Goal: Task Accomplishment & Management: Manage account settings

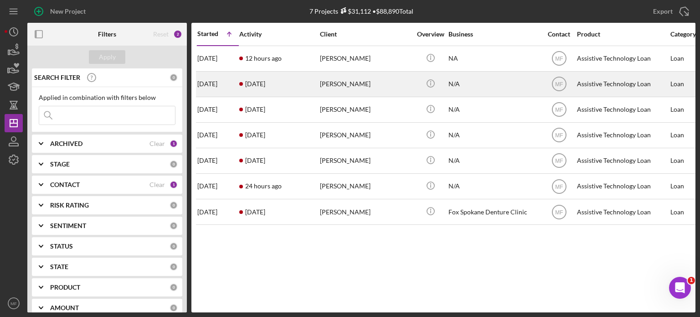
click at [344, 85] on div "[PERSON_NAME]" at bounding box center [365, 84] width 91 height 24
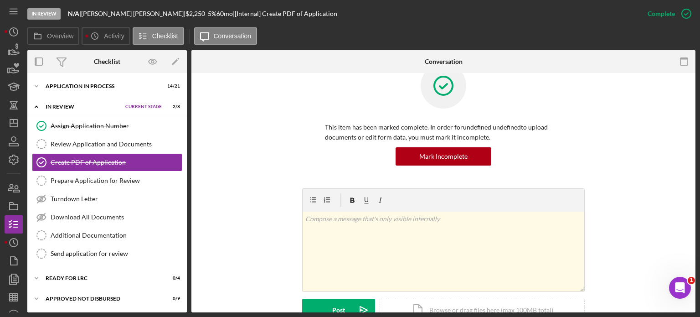
scroll to position [46, 0]
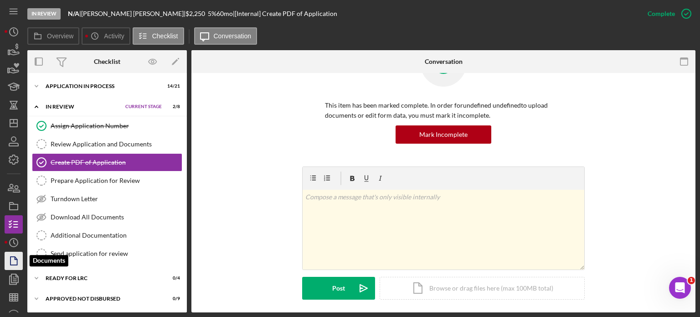
click at [13, 265] on polygon "button" at bounding box center [13, 260] width 7 height 8
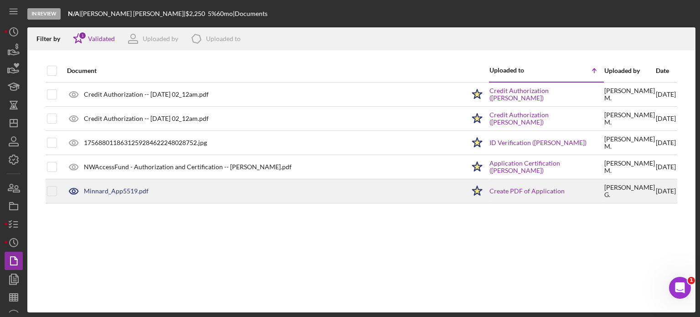
click at [126, 190] on div "Minnard_App5519.pdf" at bounding box center [116, 190] width 65 height 7
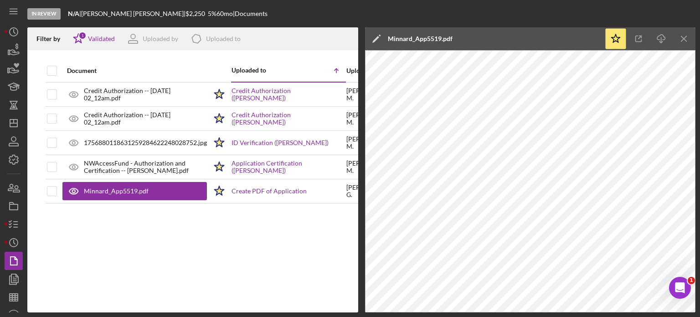
click at [254, 248] on div "Document Uploaded to Icon/Table Sort Arrow Uploaded by Date Credit Authorizatio…" at bounding box center [192, 185] width 331 height 253
click at [274, 190] on link "Create PDF of Application" at bounding box center [268, 190] width 75 height 7
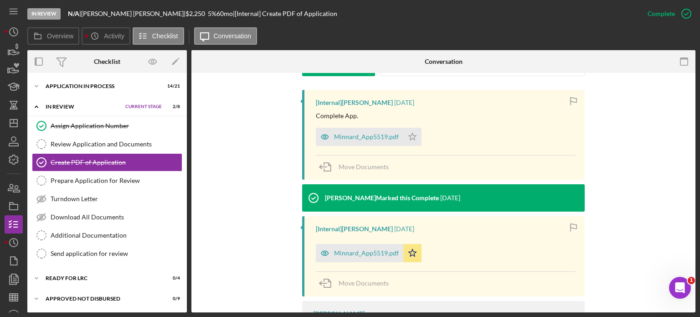
scroll to position [284, 0]
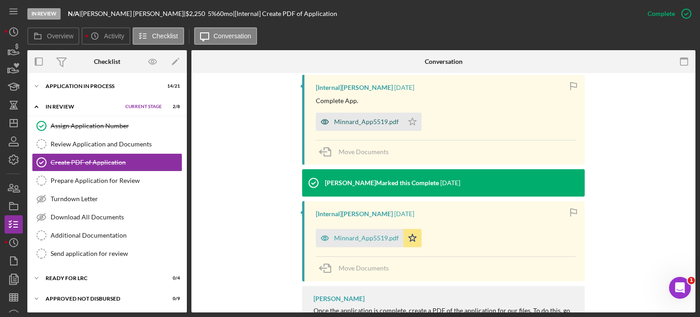
click at [353, 122] on div "Minnard_App5519.pdf" at bounding box center [366, 121] width 65 height 7
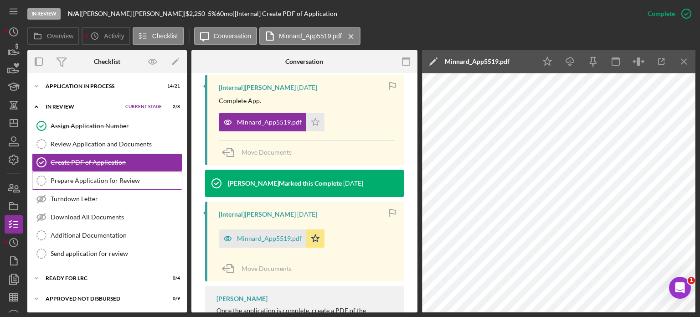
click at [108, 181] on div "Prepare Application for Review" at bounding box center [116, 180] width 131 height 7
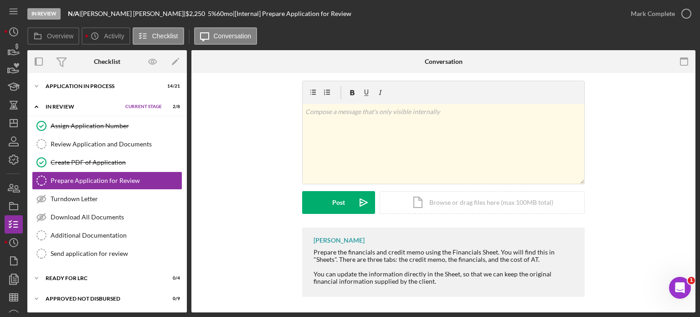
scroll to position [8, 0]
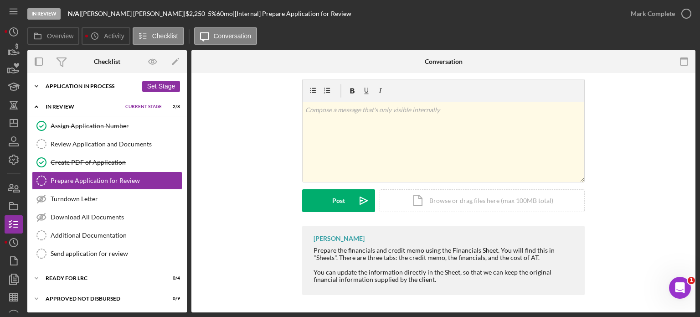
click at [75, 85] on div "Application In Process" at bounding box center [92, 85] width 92 height 5
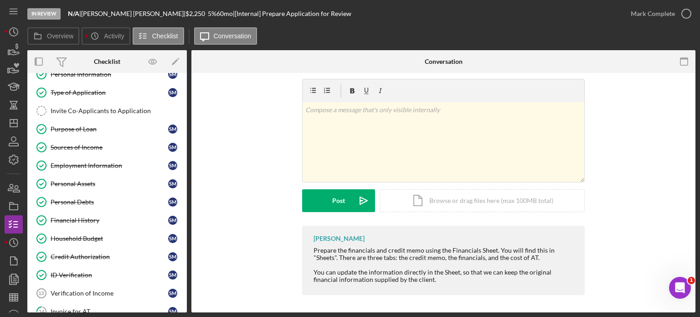
scroll to position [0, 0]
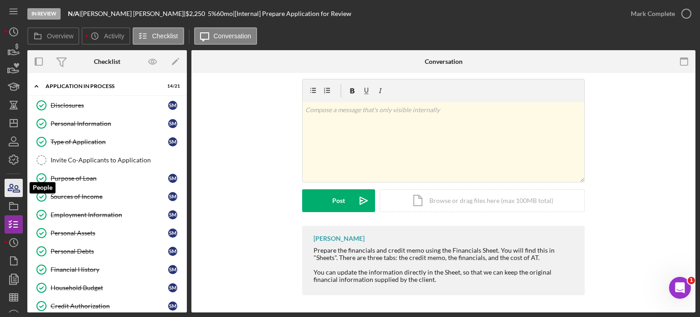
click at [17, 188] on icon "button" at bounding box center [16, 188] width 6 height 6
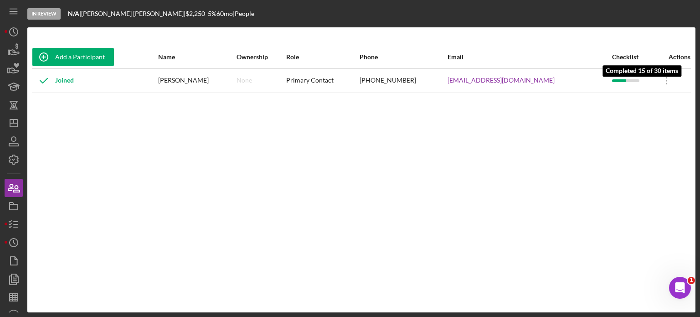
click at [613, 80] on div at bounding box center [619, 80] width 14 height 3
click at [68, 80] on div "Joined" at bounding box center [52, 80] width 41 height 23
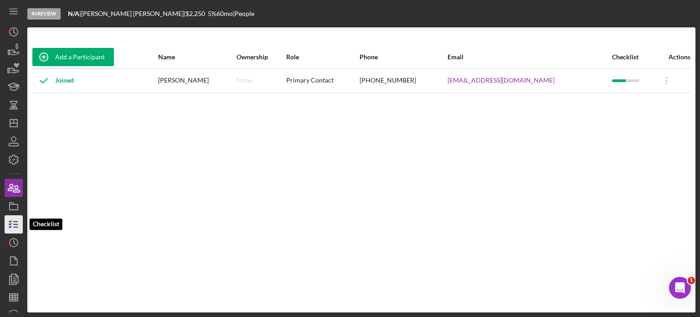
click at [14, 220] on icon "button" at bounding box center [13, 224] width 23 height 23
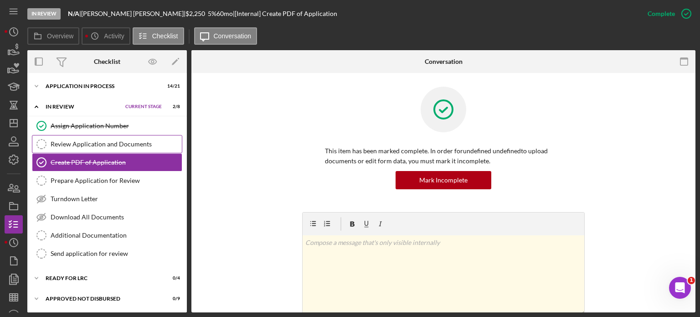
click at [103, 142] on div "Review Application and Documents" at bounding box center [116, 143] width 131 height 7
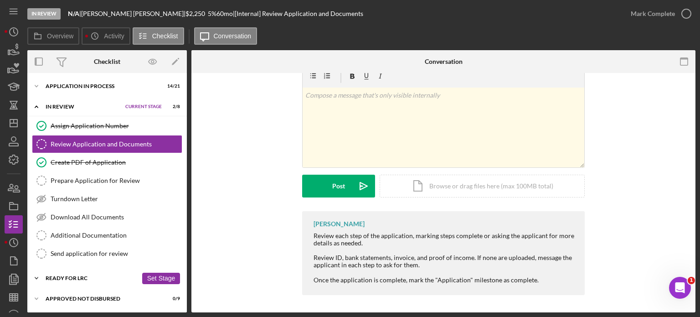
scroll to position [19, 0]
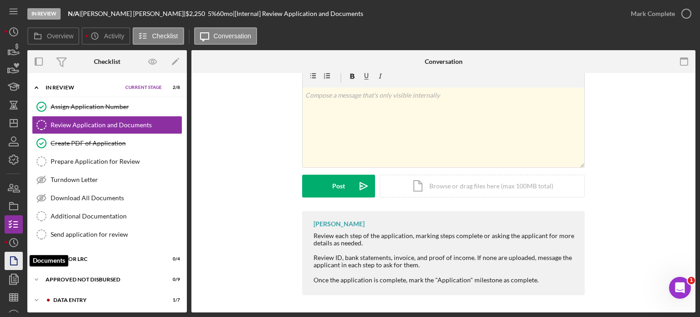
click at [9, 261] on icon "button" at bounding box center [13, 260] width 23 height 23
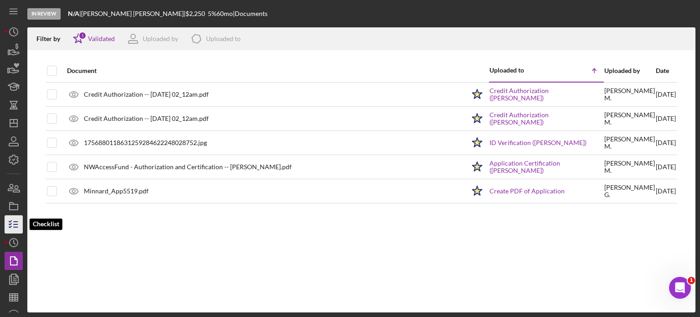
click at [17, 225] on icon "button" at bounding box center [13, 224] width 23 height 23
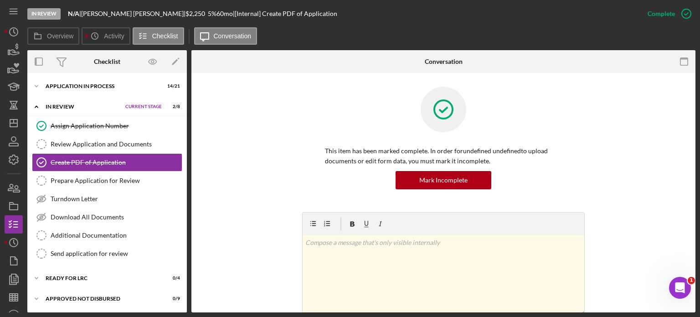
click at [80, 108] on div "In Review" at bounding box center [83, 106] width 75 height 5
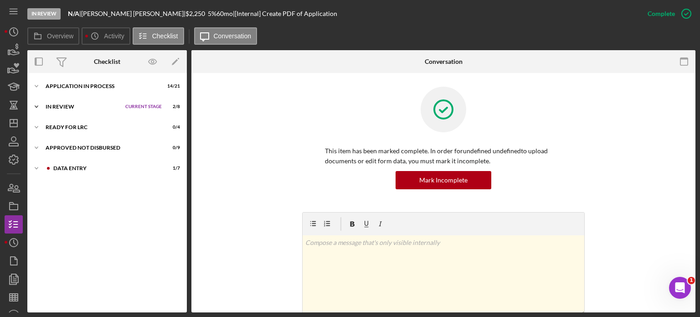
click at [75, 106] on div "In Review" at bounding box center [83, 106] width 75 height 5
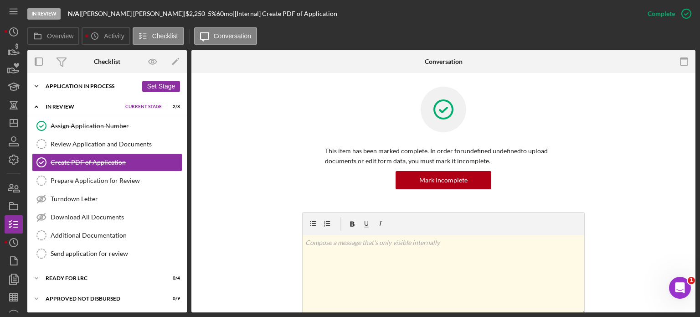
click at [92, 84] on div "Application In Process" at bounding box center [92, 85] width 92 height 5
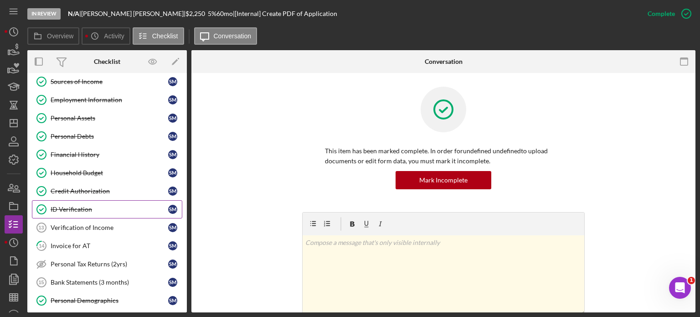
scroll to position [137, 0]
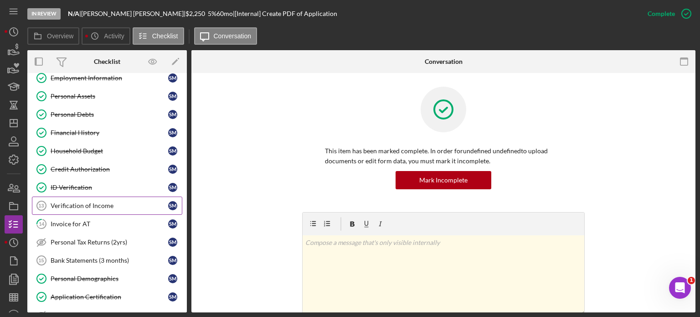
click at [76, 204] on div "Verification of Income" at bounding box center [110, 205] width 118 height 7
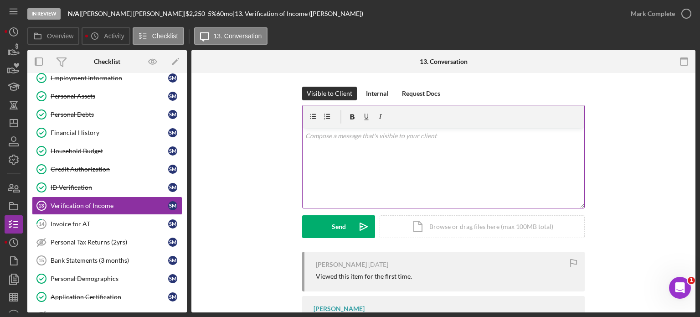
click at [386, 140] on p at bounding box center [443, 136] width 277 height 10
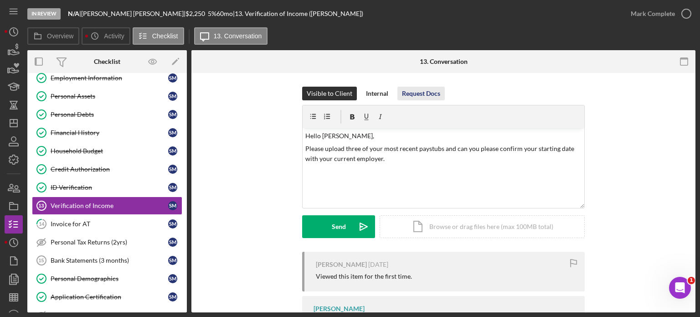
click at [429, 94] on div "Request Docs" at bounding box center [421, 94] width 38 height 14
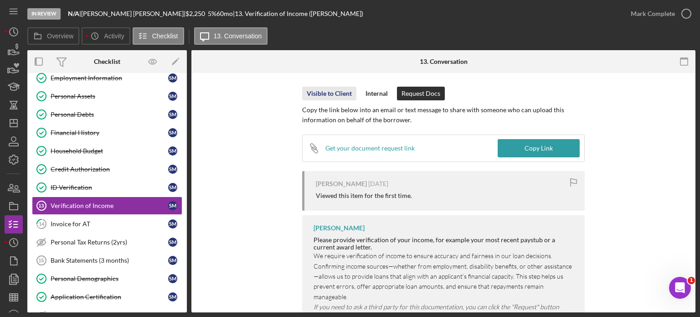
click at [317, 91] on div "Visible to Client" at bounding box center [329, 94] width 45 height 14
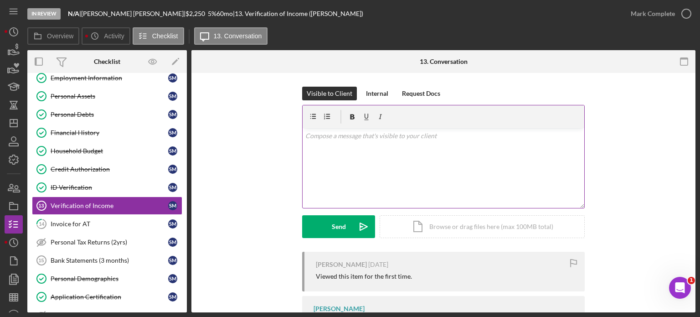
click at [374, 135] on p at bounding box center [443, 136] width 277 height 10
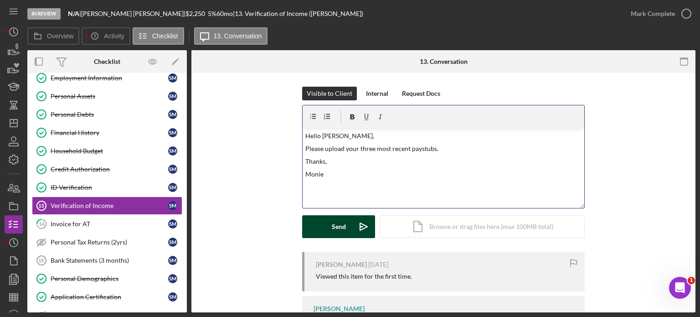
click at [338, 227] on div "Send" at bounding box center [339, 226] width 14 height 23
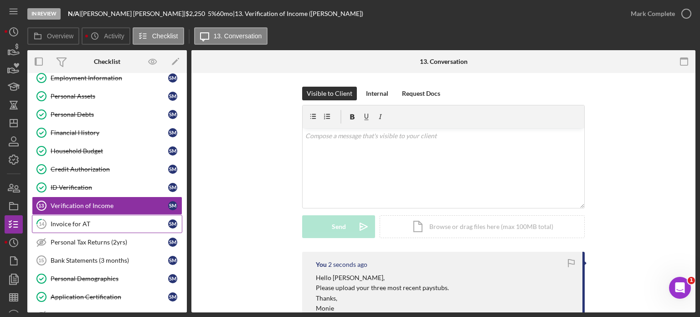
click at [76, 222] on div "Invoice for AT" at bounding box center [110, 223] width 118 height 7
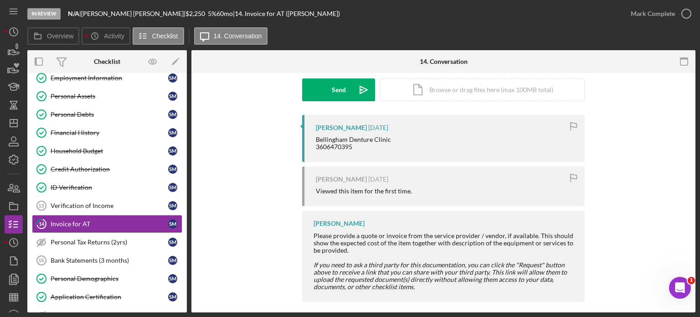
scroll to position [144, 0]
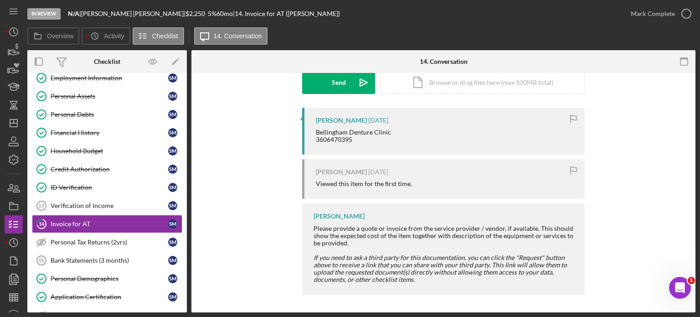
click at [572, 117] on icon "button" at bounding box center [573, 119] width 21 height 21
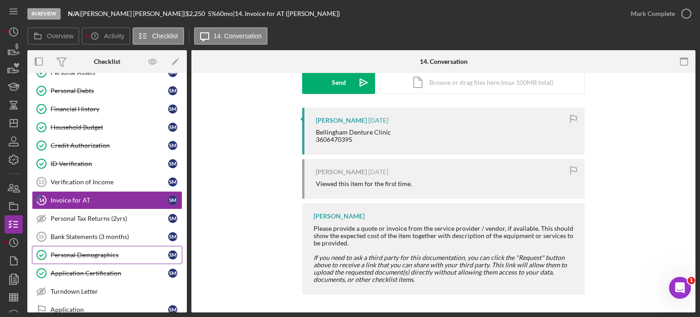
scroll to position [182, 0]
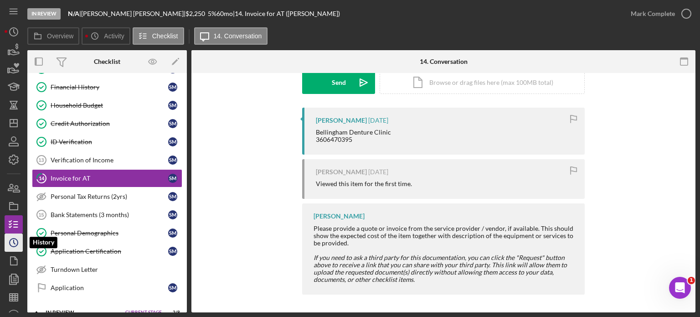
click at [13, 240] on icon "Icon/History" at bounding box center [13, 242] width 23 height 23
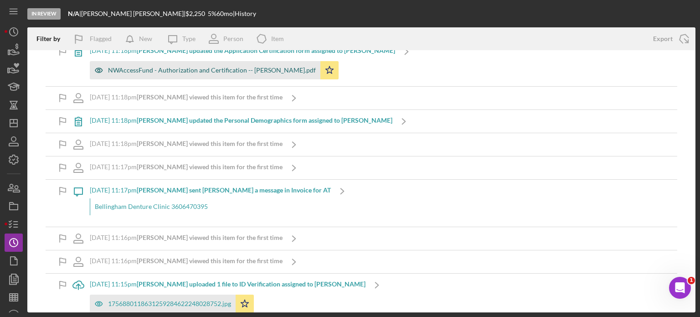
scroll to position [1093, 0]
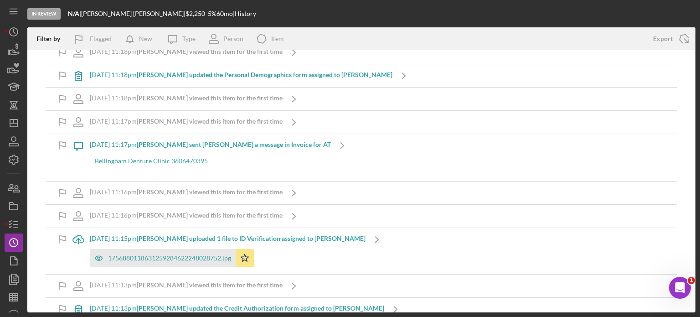
click at [169, 156] on div "Bellingham Denture Clinic 3606470395" at bounding box center [210, 161] width 241 height 16
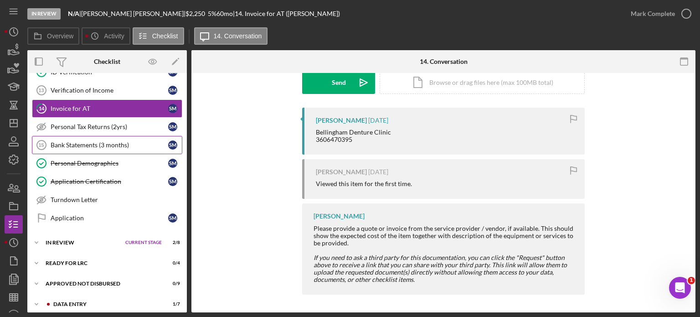
scroll to position [253, 0]
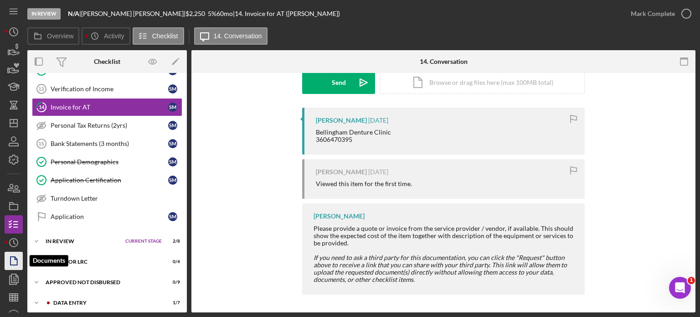
click at [15, 260] on icon "button" at bounding box center [13, 260] width 23 height 23
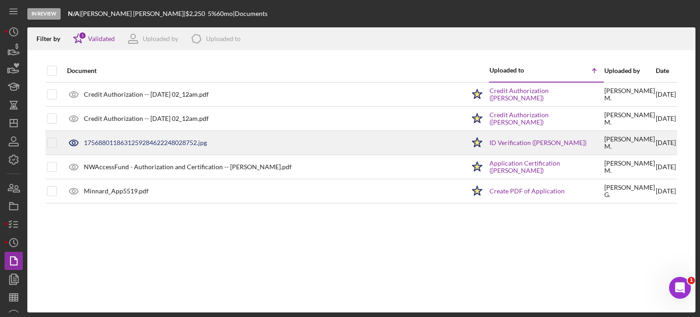
click at [186, 143] on div "1756880118631259284622248028752.jpg" at bounding box center [145, 142] width 123 height 7
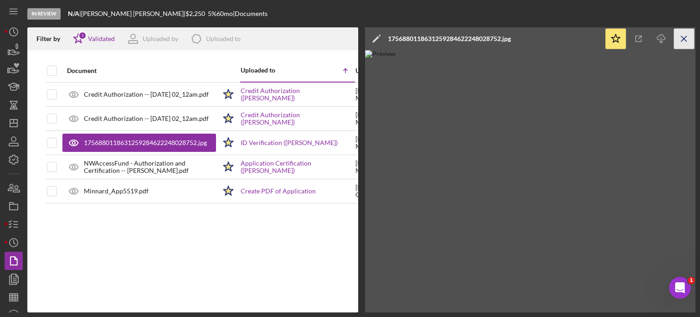
click at [685, 41] on line "button" at bounding box center [683, 38] width 5 height 5
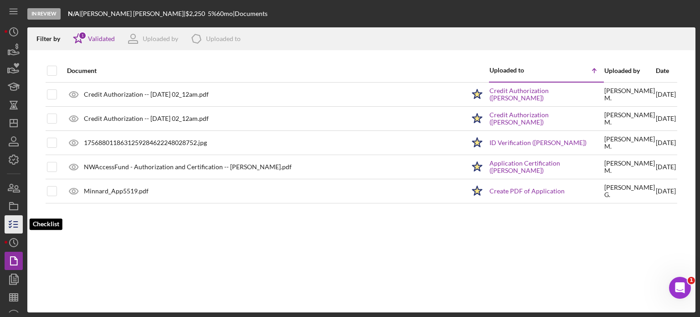
click at [14, 224] on line "button" at bounding box center [16, 224] width 4 height 0
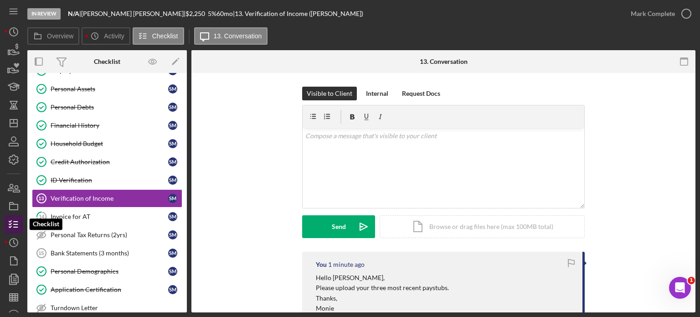
scroll to position [146, 0]
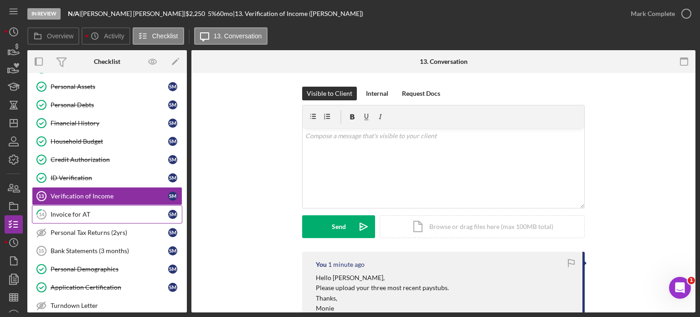
click at [80, 210] on div "Invoice for AT" at bounding box center [110, 213] width 118 height 7
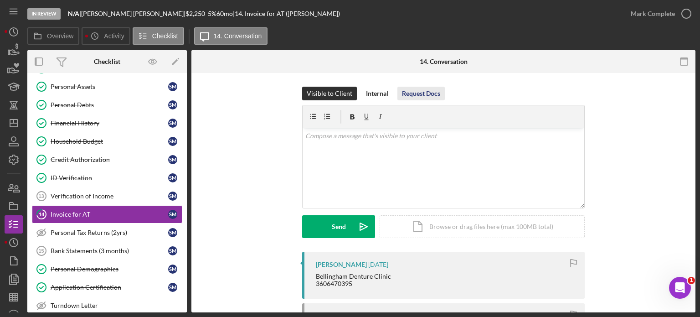
click at [425, 89] on div "Request Docs" at bounding box center [421, 94] width 38 height 14
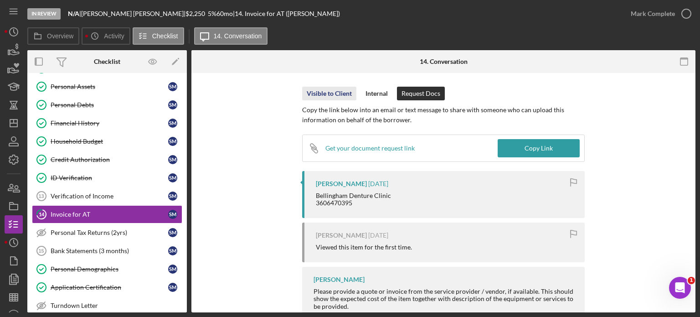
click at [334, 94] on div "Visible to Client" at bounding box center [329, 94] width 45 height 14
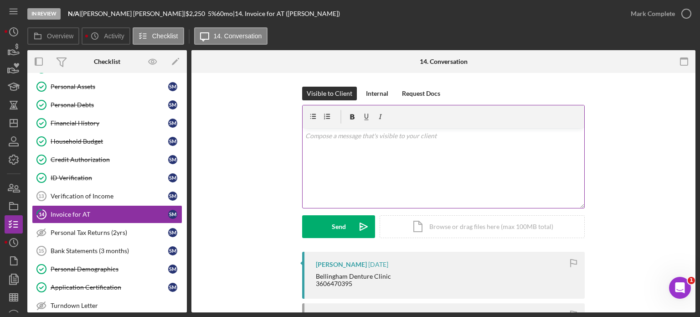
click at [350, 142] on div "v Color teal Color pink Remove color Add row above Add row below Add column bef…" at bounding box center [443, 168] width 282 height 80
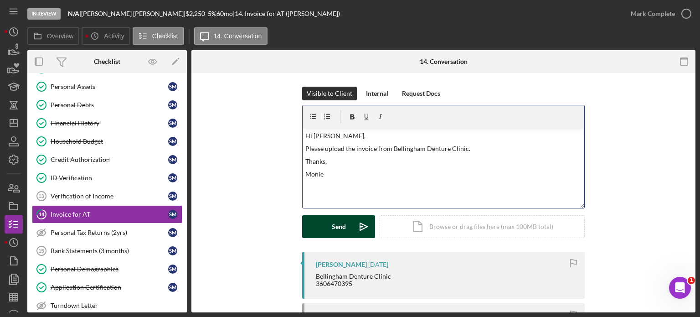
click at [346, 226] on button "Send Icon/icon-invite-send" at bounding box center [338, 226] width 73 height 23
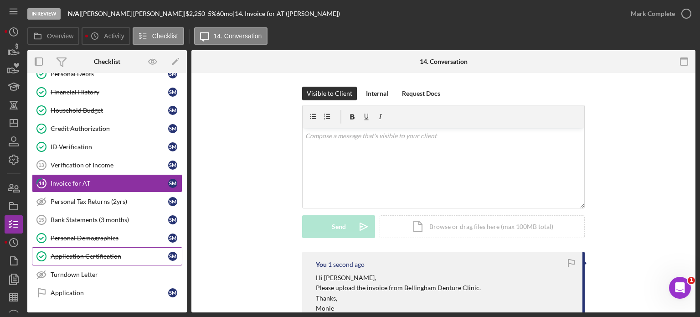
scroll to position [192, 0]
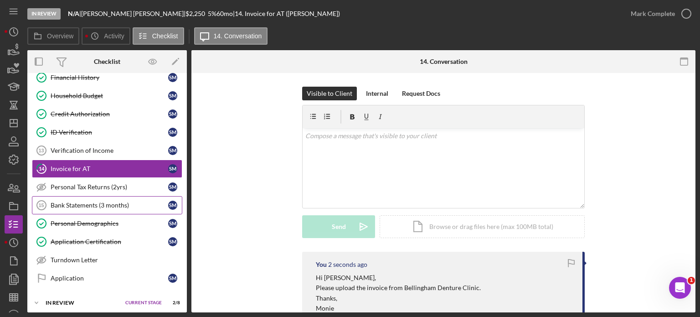
click at [92, 201] on div "Bank Statements (3 months)" at bounding box center [110, 204] width 118 height 7
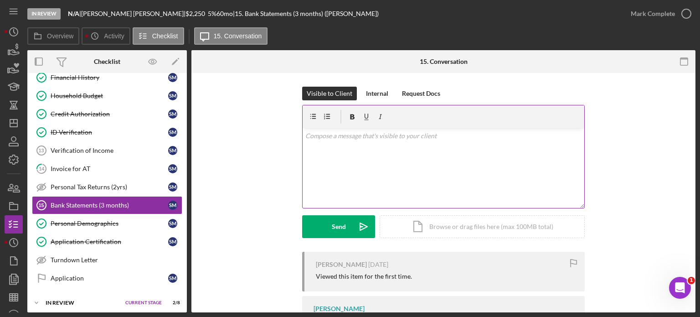
click at [334, 139] on p at bounding box center [443, 136] width 277 height 10
click at [373, 144] on div "v Color teal Color pink Remove color Add row above Add row below Add column bef…" at bounding box center [443, 168] width 282 height 80
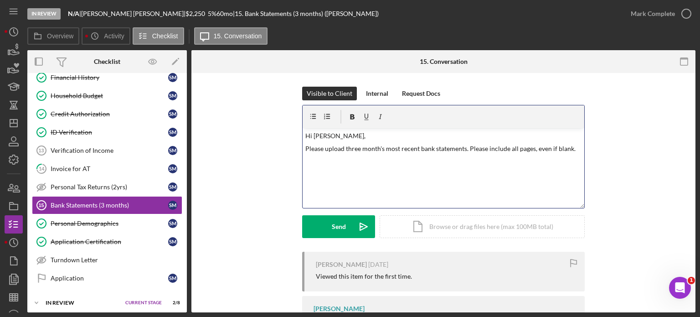
click at [464, 149] on p "Please upload three month's most recent bank statements. Please include all pag…" at bounding box center [443, 149] width 277 height 10
click at [368, 161] on p "Please upload three month's most recent bank statements for all your accounts. …" at bounding box center [443, 154] width 277 height 21
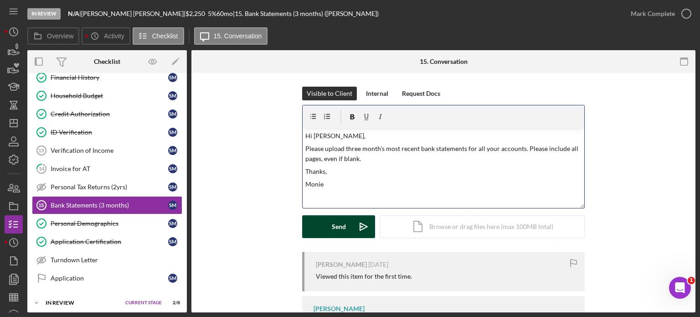
click at [330, 224] on button "Send Icon/icon-invite-send" at bounding box center [338, 226] width 73 height 23
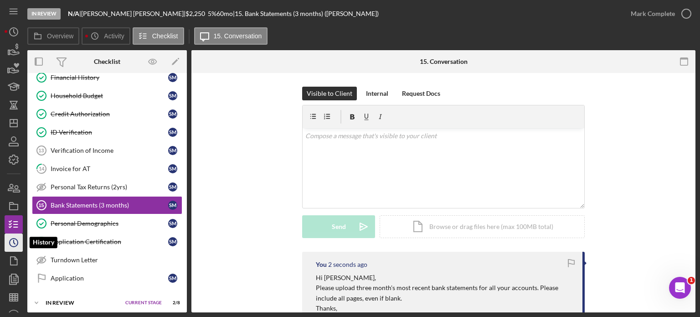
click at [10, 240] on circle "button" at bounding box center [14, 242] width 8 height 8
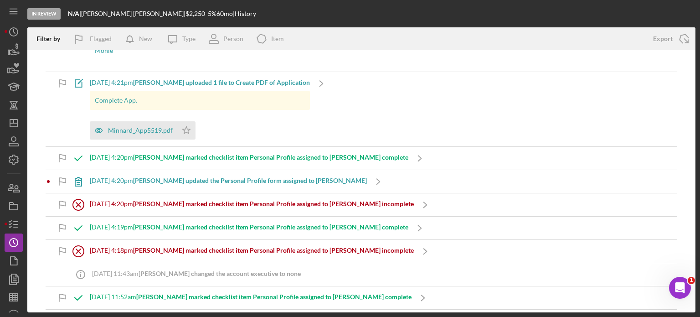
scroll to position [137, 0]
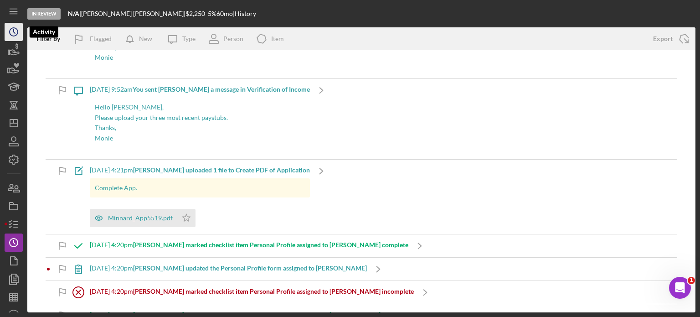
click at [10, 34] on circle "button" at bounding box center [14, 32] width 8 height 8
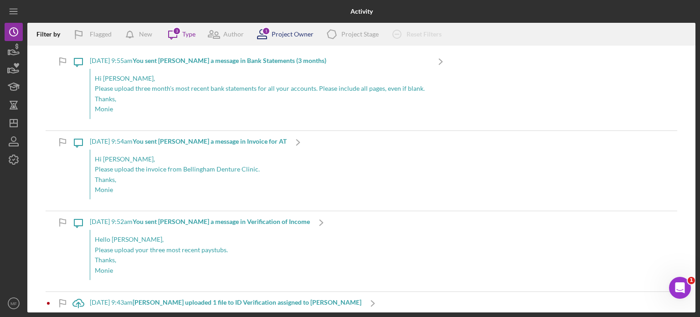
click at [282, 35] on div "Project Owner" at bounding box center [293, 34] width 42 height 7
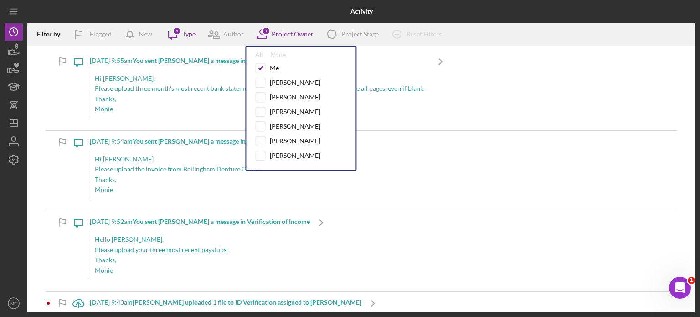
click at [198, 76] on p "Hi [PERSON_NAME]," at bounding box center [260, 78] width 330 height 10
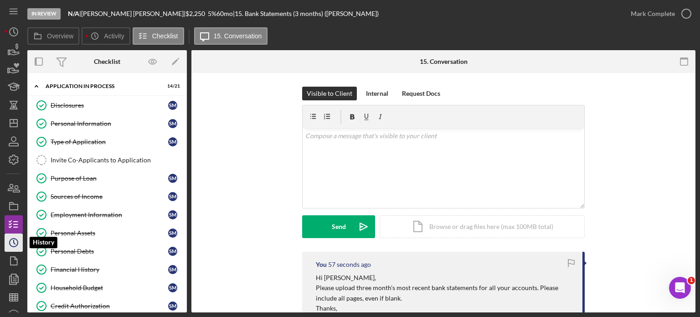
click at [15, 242] on icon "Icon/History" at bounding box center [13, 242] width 23 height 23
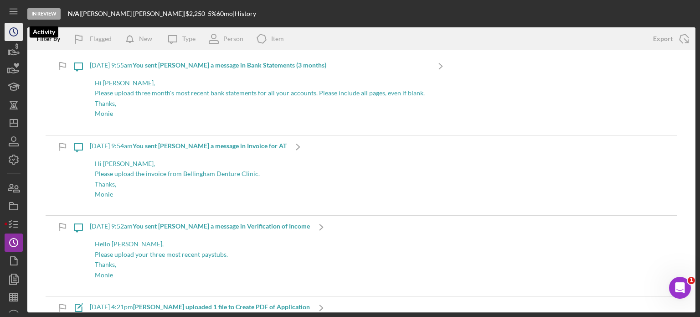
click at [14, 28] on circle "button" at bounding box center [14, 32] width 8 height 8
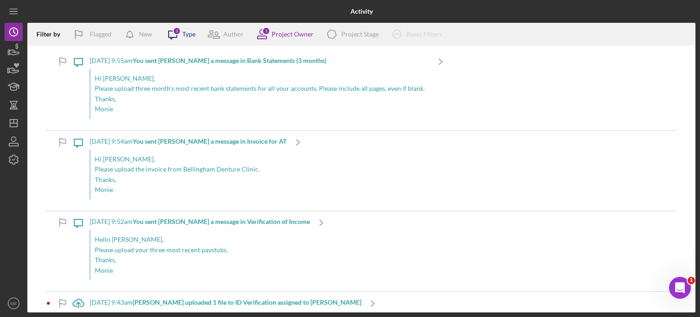
click at [185, 33] on div "Type" at bounding box center [188, 34] width 13 height 7
click at [376, 103] on p "Thanks," at bounding box center [260, 99] width 330 height 10
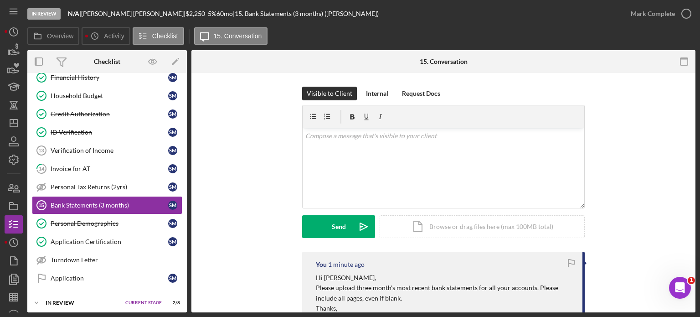
scroll to position [201, 0]
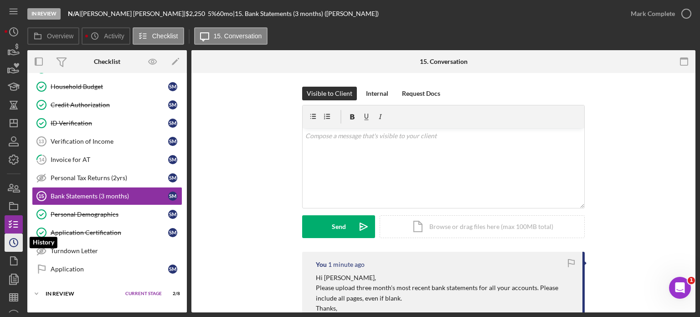
click at [11, 242] on icon "Icon/History" at bounding box center [13, 242] width 23 height 23
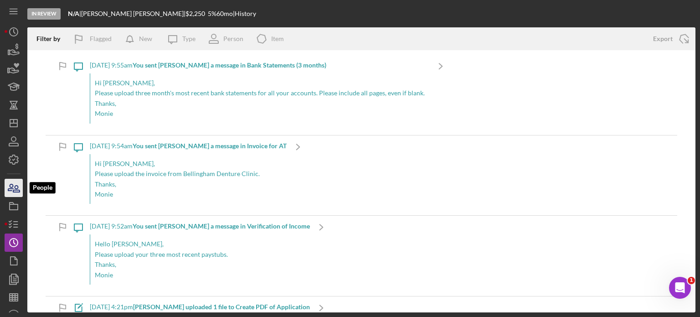
click at [13, 189] on icon "button" at bounding box center [13, 187] width 23 height 23
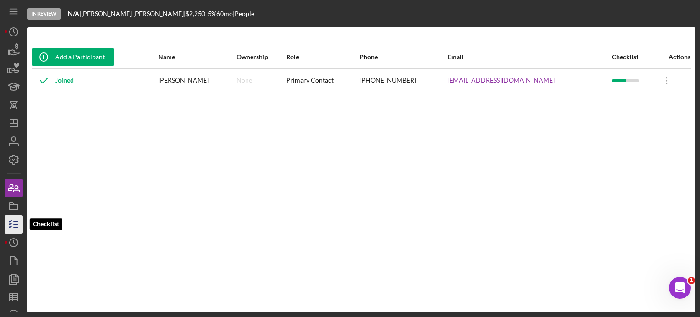
click at [12, 222] on icon "button" at bounding box center [13, 224] width 23 height 23
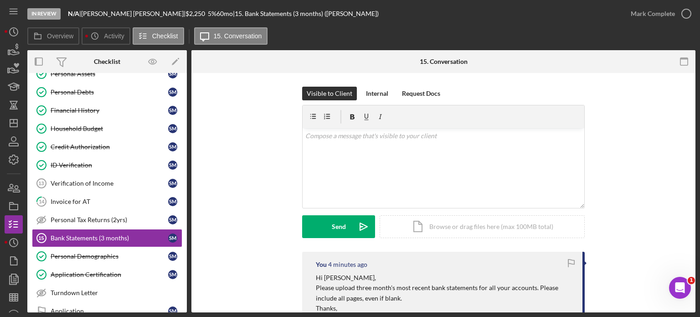
scroll to position [200, 0]
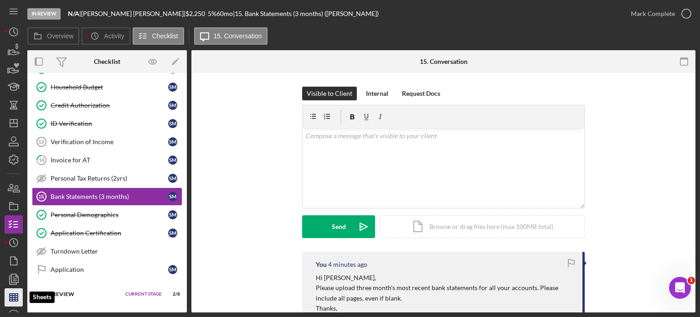
click at [15, 297] on line "button" at bounding box center [15, 296] width 0 height 7
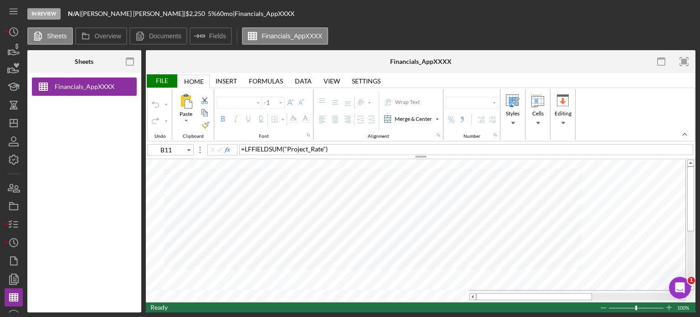
type input "Arial"
type input "10"
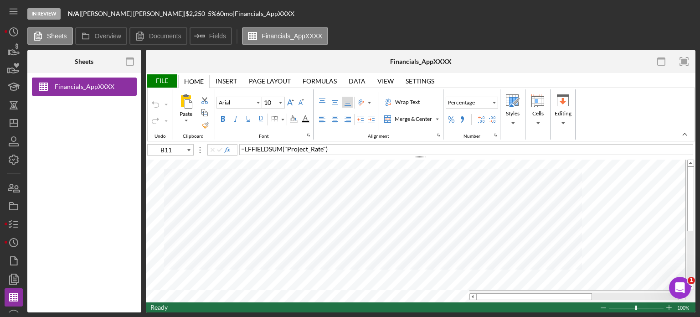
type input "D17"
type input "Calibri"
type input "11"
type input "A3"
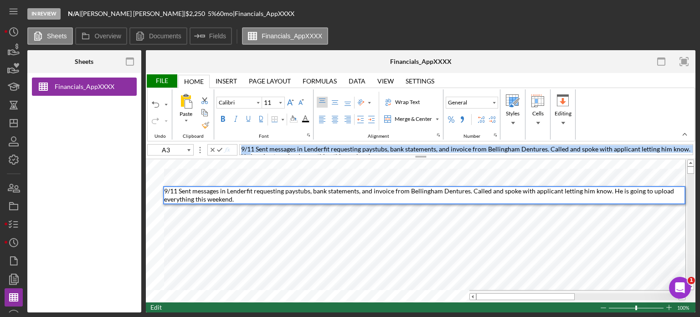
drag, startPoint x: 241, startPoint y: 147, endPoint x: 699, endPoint y: 142, distance: 457.9
click at [699, 142] on div "In Review N/A | [PERSON_NAME] | $2,250 $788 5 % 60 mo | Financials_AppXXXX Shee…" at bounding box center [350, 158] width 700 height 317
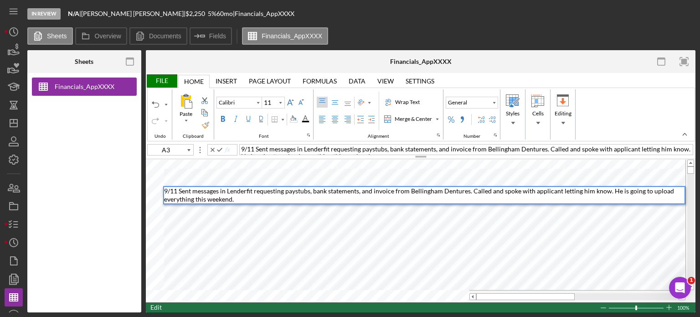
click at [168, 191] on span "9/11 Sent messages in Lenderfit requesting paystubs, bank statements, and invoi…" at bounding box center [419, 195] width 511 height 16
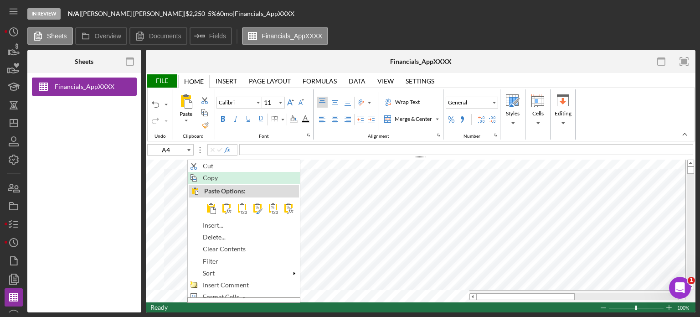
click at [211, 179] on span "Copy" at bounding box center [216, 177] width 26 height 7
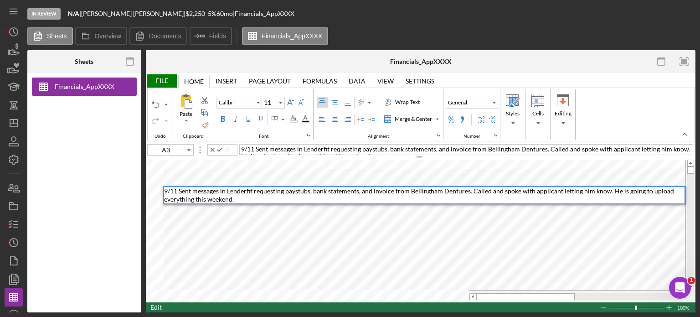
drag, startPoint x: 164, startPoint y: 193, endPoint x: 264, endPoint y: 199, distance: 99.9
click at [264, 199] on div "9/11 Sent messages in Lenderfit requesting paystubs, bank statements, and invoi…" at bounding box center [424, 195] width 520 height 16
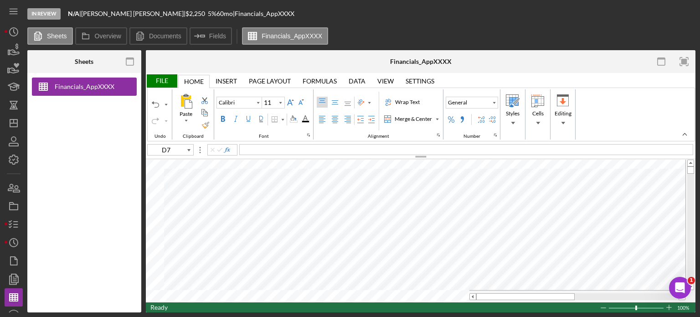
click at [162, 81] on div "File" at bounding box center [161, 80] width 31 height 13
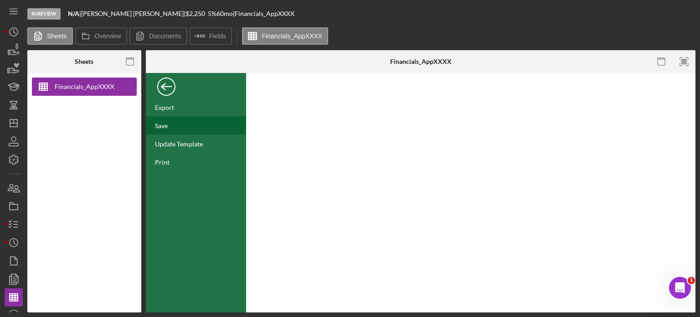
click at [166, 124] on div "Save" at bounding box center [161, 126] width 13 height 8
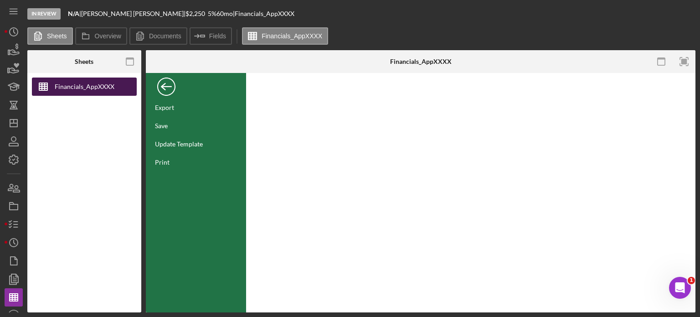
click at [92, 87] on div "Financials_AppXXXX" at bounding box center [85, 86] width 60 height 18
click at [168, 85] on div "Back" at bounding box center [166, 84] width 18 height 18
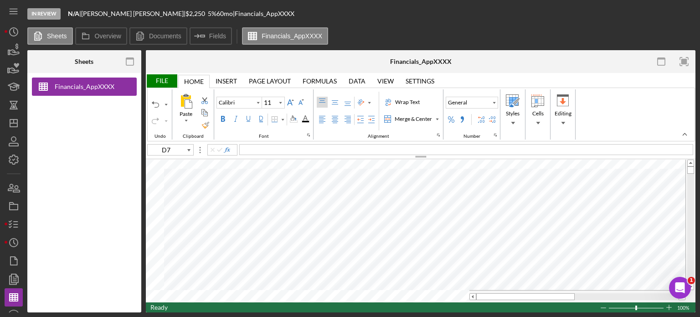
type input "F16"
type input "Arial"
type input "10"
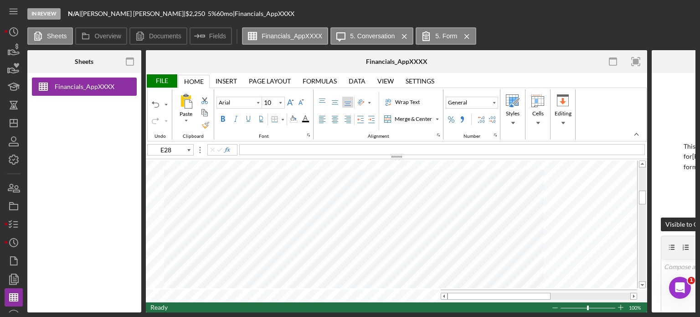
type input "D7"
type input "Calibri"
type input "11"
type input "A15"
type input "E28"
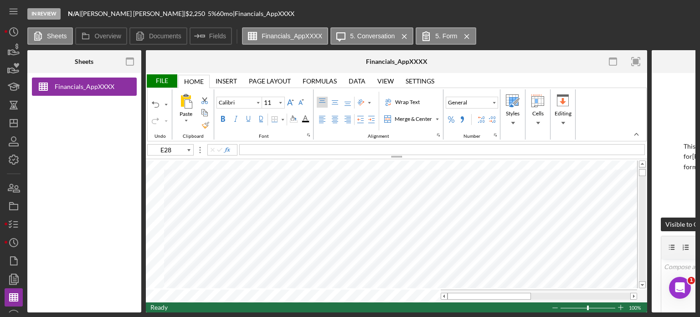
type input "Arial"
type input "10"
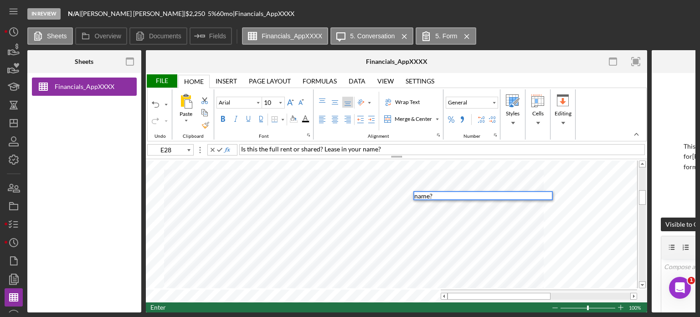
scroll to position [0, 0]
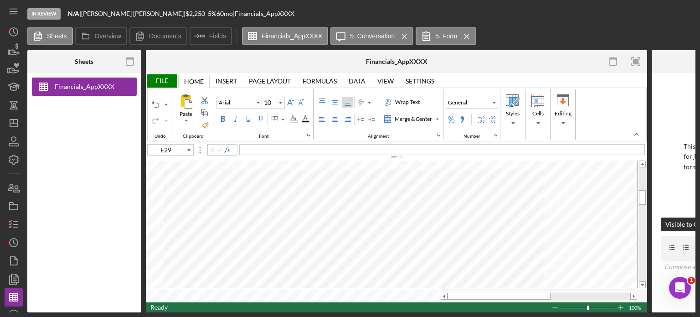
type input "E32"
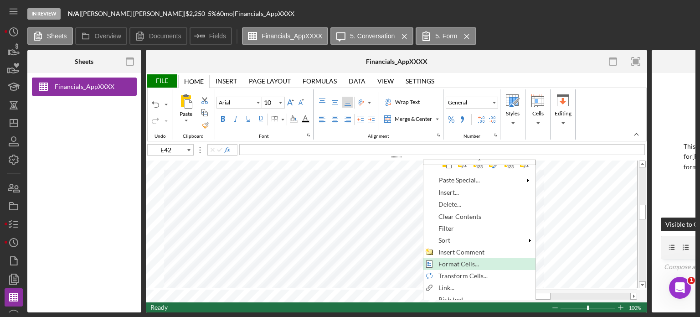
scroll to position [83, 0]
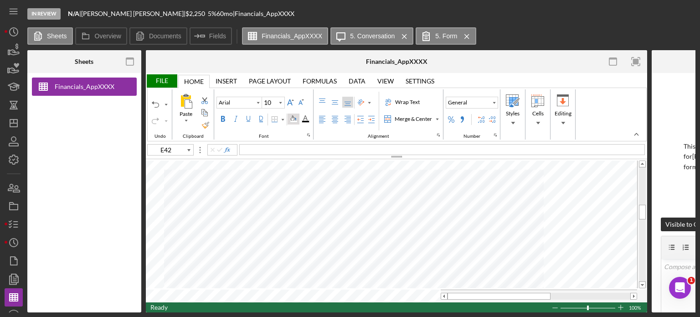
click at [291, 120] on div "Background Color" at bounding box center [293, 118] width 7 height 7
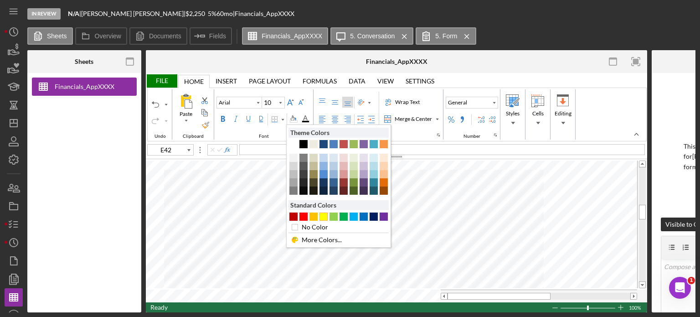
click at [323, 214] on div "#FFFF00" at bounding box center [323, 216] width 8 height 8
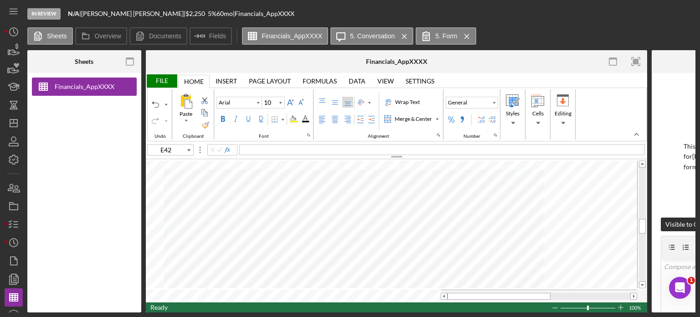
type input "E62"
type input "E63"
click at [159, 82] on div "File" at bounding box center [161, 80] width 31 height 13
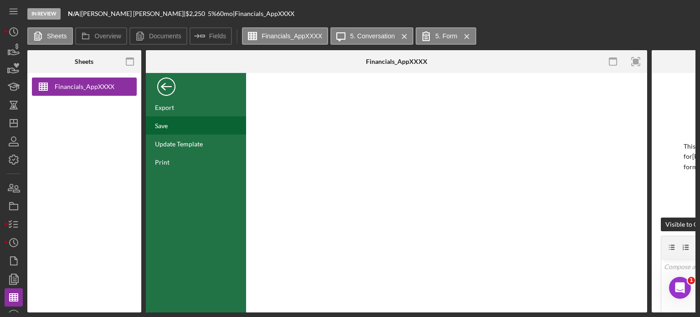
click at [169, 123] on div "Save" at bounding box center [196, 125] width 100 height 18
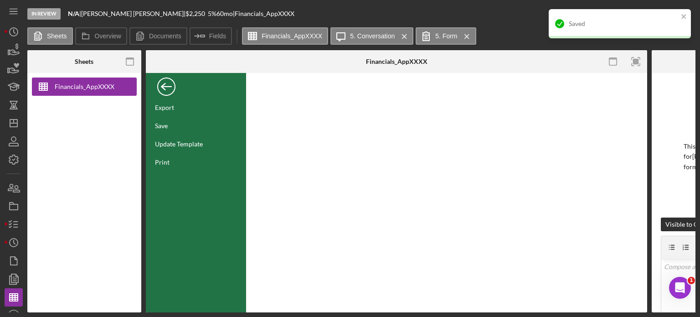
click at [164, 84] on div "Back" at bounding box center [166, 84] width 18 height 18
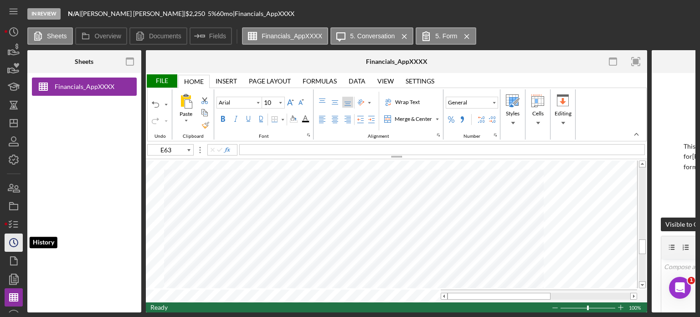
click at [15, 246] on icon "Icon/History" at bounding box center [13, 242] width 23 height 23
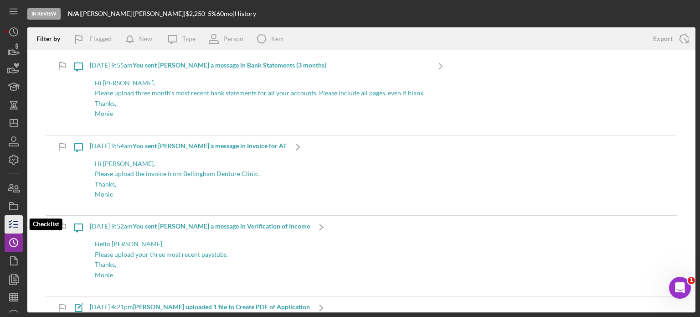
click at [9, 226] on polyline "button" at bounding box center [10, 226] width 2 height 1
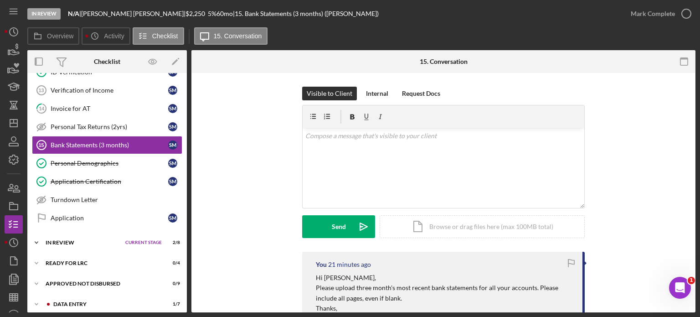
scroll to position [253, 0]
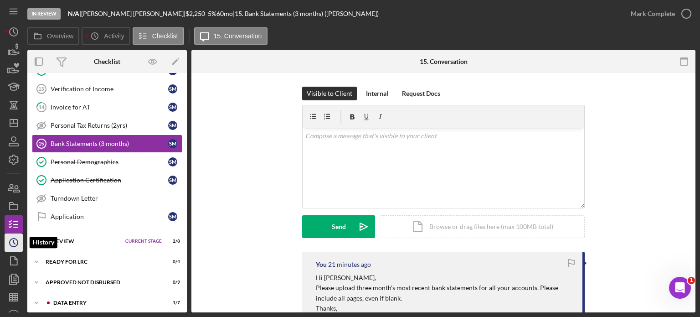
click at [12, 240] on icon "Icon/History" at bounding box center [13, 242] width 23 height 23
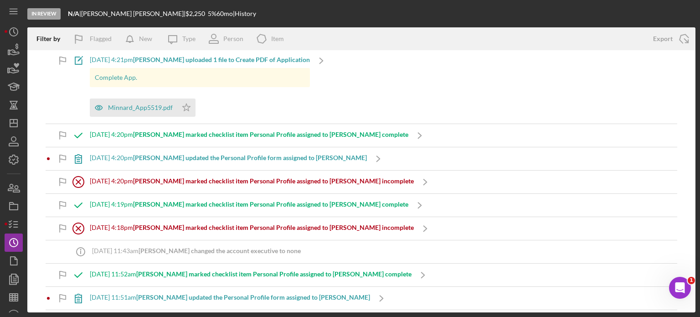
scroll to position [273, 0]
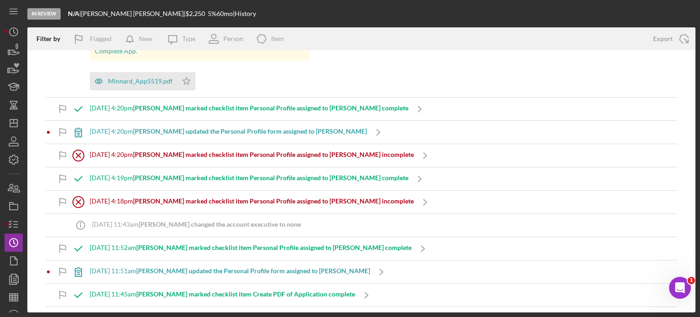
click at [381, 151] on b "[PERSON_NAME] marked checklist item Personal Profile assigned to [PERSON_NAME] …" at bounding box center [273, 154] width 281 height 8
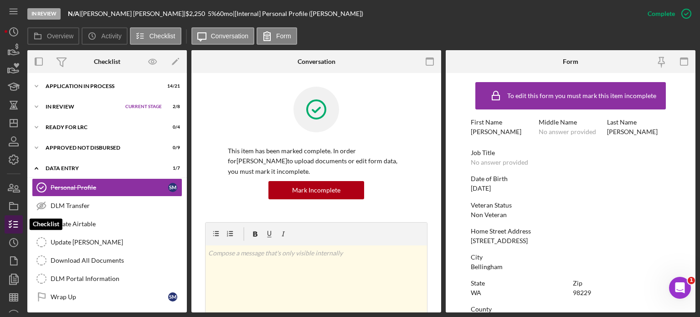
click at [11, 223] on polyline "button" at bounding box center [10, 223] width 2 height 1
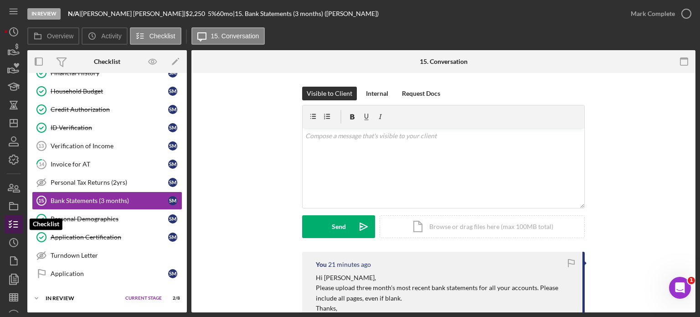
scroll to position [200, 0]
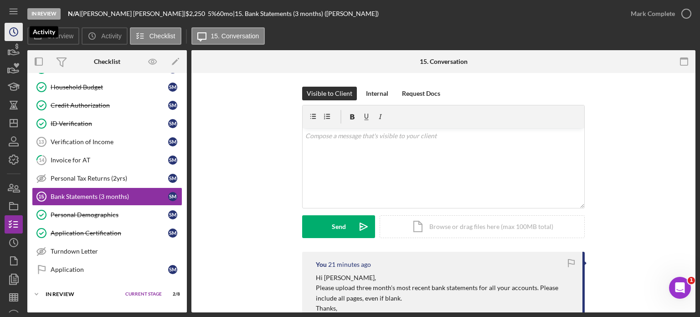
click at [14, 31] on icon "Icon/History" at bounding box center [13, 32] width 23 height 23
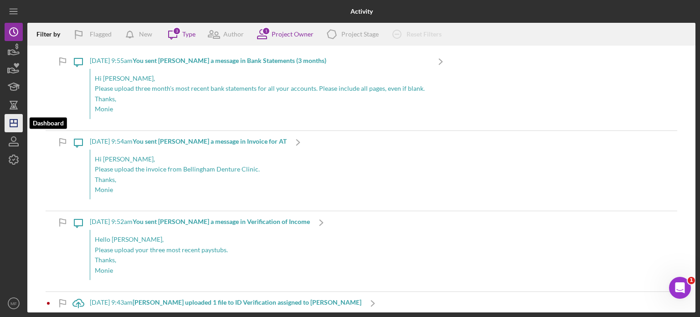
click at [15, 126] on polygon "button" at bounding box center [13, 122] width 7 height 7
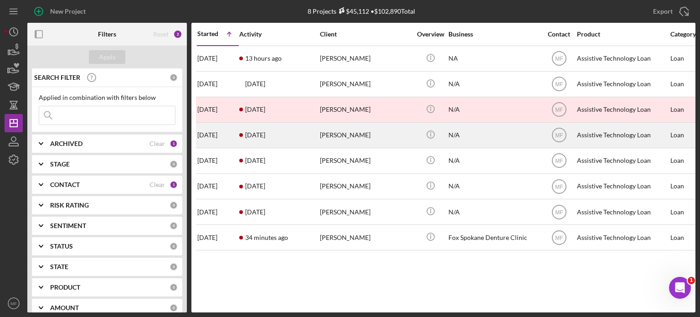
click at [350, 136] on div "[PERSON_NAME]" at bounding box center [365, 135] width 91 height 24
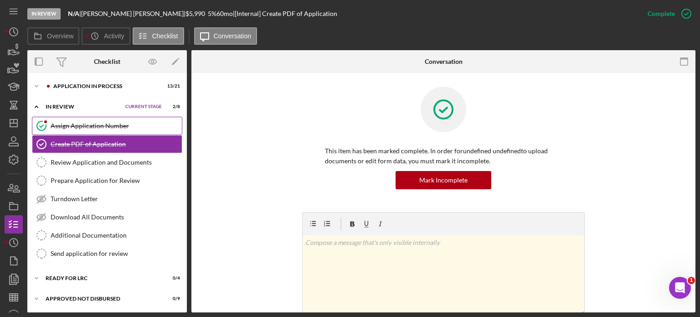
click at [82, 125] on div "Assign Application Number" at bounding box center [116, 125] width 131 height 7
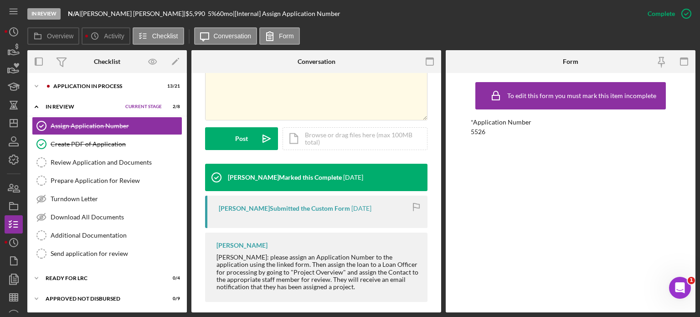
scroll to position [212, 0]
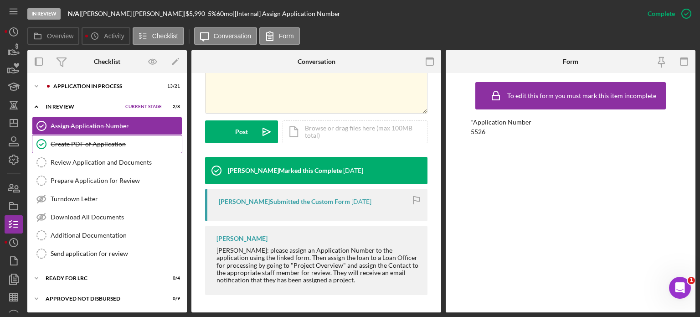
click at [93, 144] on div "Create PDF of Application" at bounding box center [116, 143] width 131 height 7
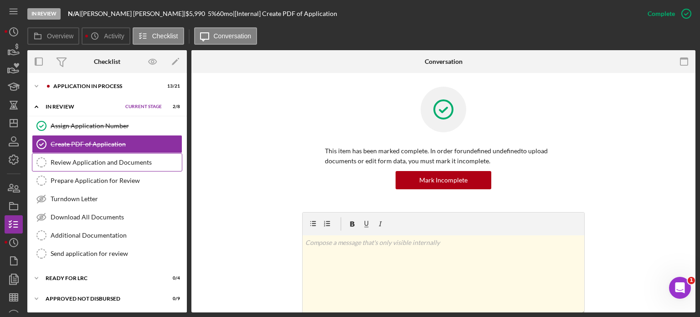
click at [91, 164] on div "Review Application and Documents" at bounding box center [116, 162] width 131 height 7
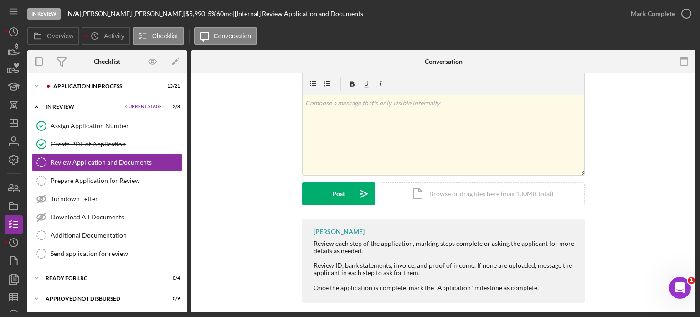
scroll to position [22, 0]
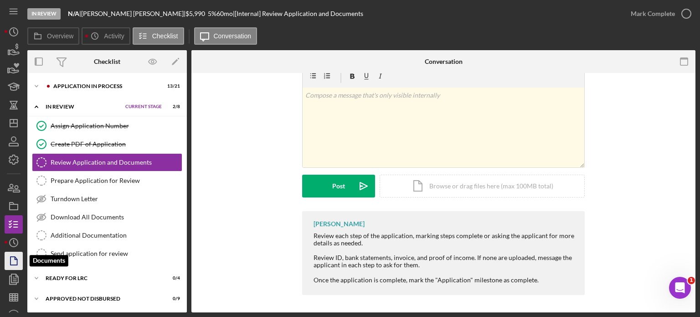
click at [11, 259] on icon "button" at bounding box center [13, 260] width 23 height 23
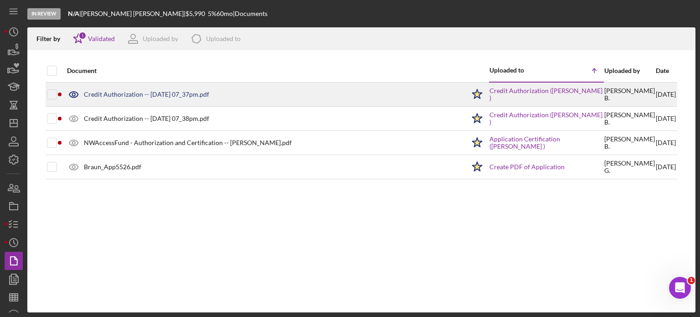
click at [120, 95] on div "Credit Authorization -- [DATE] 07_37pm.pdf" at bounding box center [146, 94] width 125 height 7
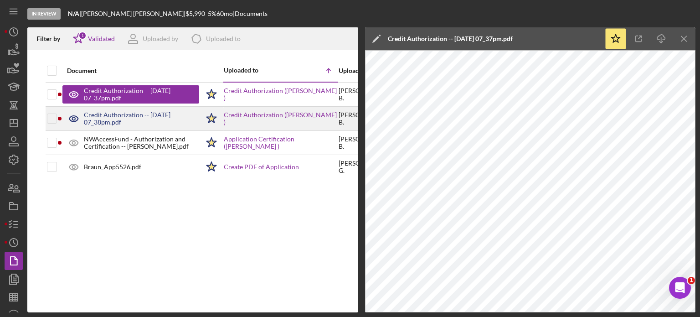
click at [126, 118] on div "Credit Authorization -- [DATE] 07_38pm.pdf" at bounding box center [141, 118] width 115 height 15
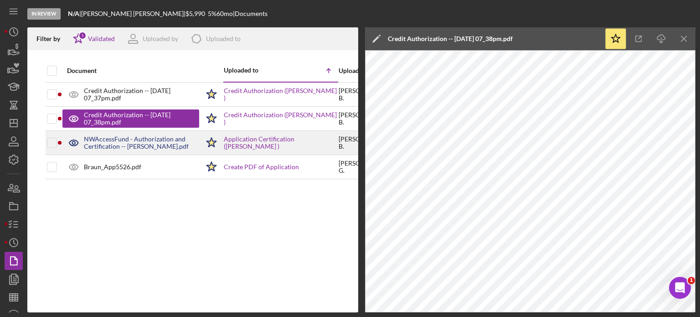
click at [124, 142] on div "NWAccessFund - Authorization and Certification -- [PERSON_NAME].pdf" at bounding box center [141, 142] width 115 height 15
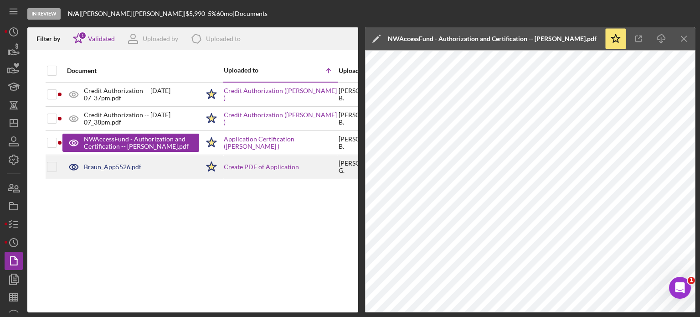
click at [123, 166] on div "Braun_App5526.pdf" at bounding box center [112, 166] width 57 height 7
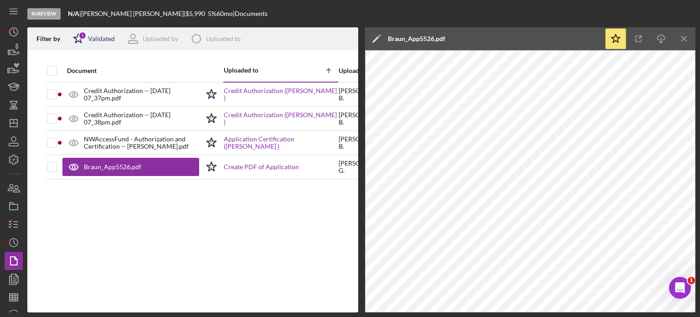
click at [100, 37] on div "Validated" at bounding box center [101, 38] width 27 height 7
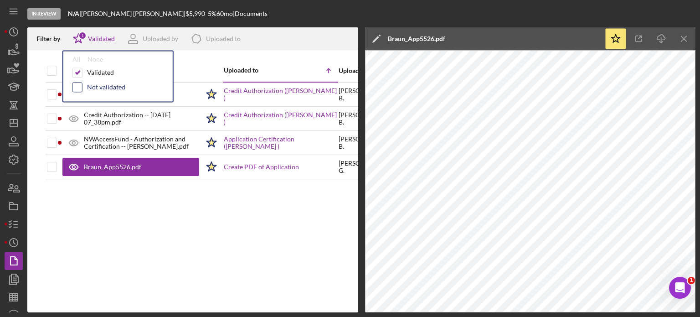
click at [77, 89] on input "checkbox" at bounding box center [77, 86] width 9 height 9
checkbox input "true"
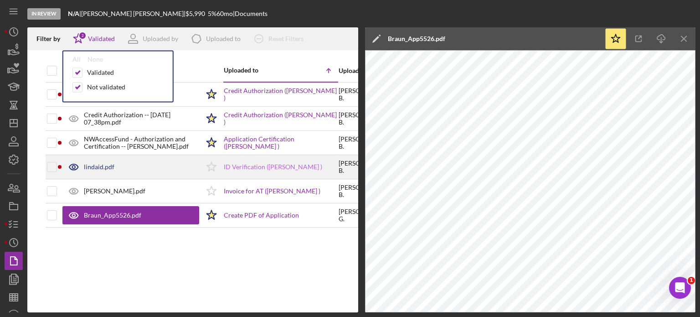
click at [234, 166] on link "ID Verification ([PERSON_NAME] )" at bounding box center [273, 166] width 98 height 7
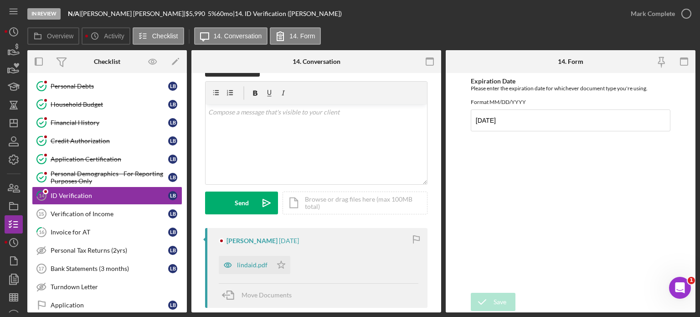
scroll to position [46, 0]
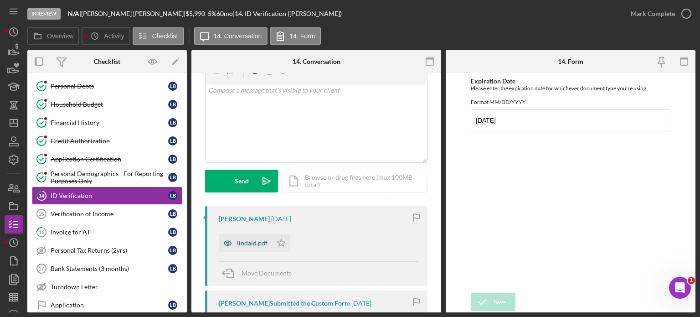
click at [248, 242] on div "lindaid.pdf" at bounding box center [252, 242] width 31 height 7
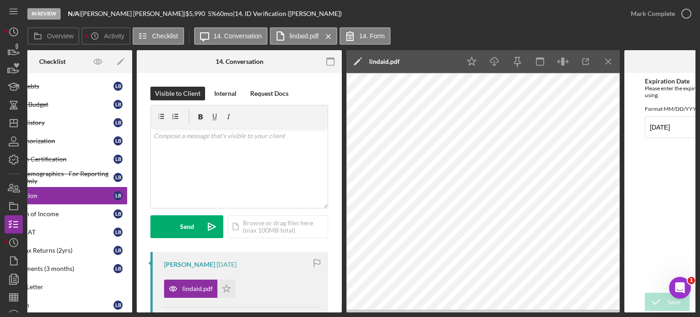
scroll to position [0, 0]
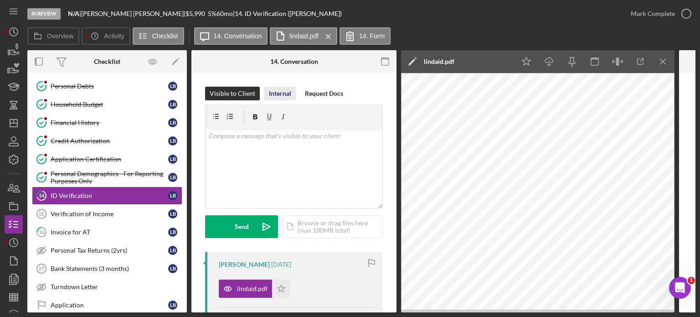
click at [280, 94] on div "Internal" at bounding box center [280, 94] width 22 height 14
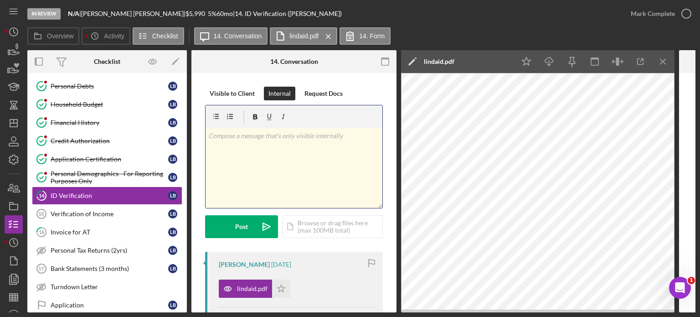
click at [253, 134] on p at bounding box center [294, 136] width 172 height 10
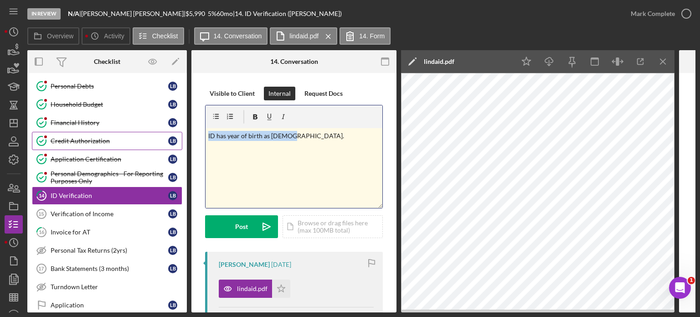
drag, startPoint x: 295, startPoint y: 131, endPoint x: 160, endPoint y: 142, distance: 135.7
click at [160, 142] on div "Overview Internal Workflow Stage In Review Icon/Dropdown Arrow Archive (can una…" at bounding box center [361, 181] width 668 height 262
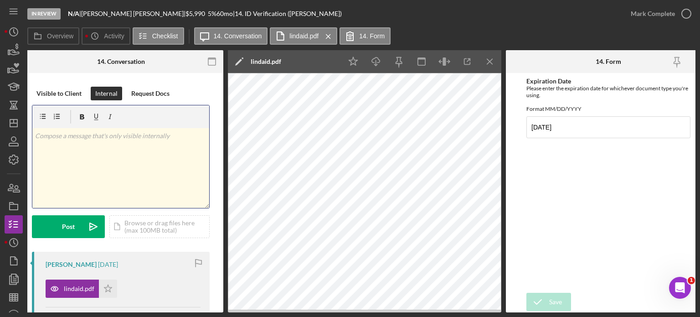
scroll to position [0, 188]
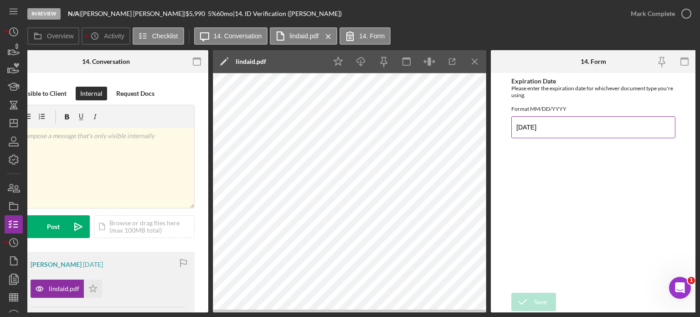
click at [541, 131] on input "[DATE]" at bounding box center [593, 127] width 164 height 22
type input "[DATE]"
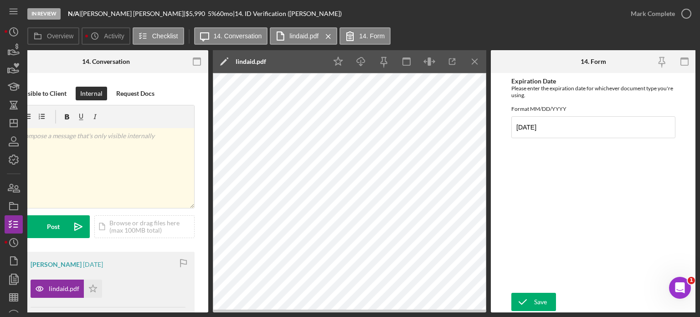
click at [577, 207] on div "Expiration Date Please enter the expiration date for whichever document type yo…" at bounding box center [593, 182] width 164 height 210
click at [529, 303] on icon "submit" at bounding box center [522, 301] width 23 height 23
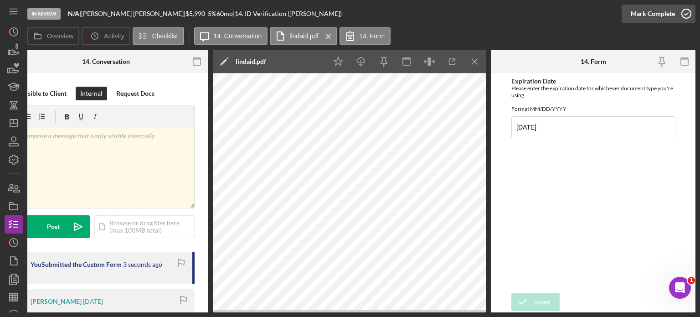
click at [683, 14] on icon "button" at bounding box center [686, 13] width 23 height 23
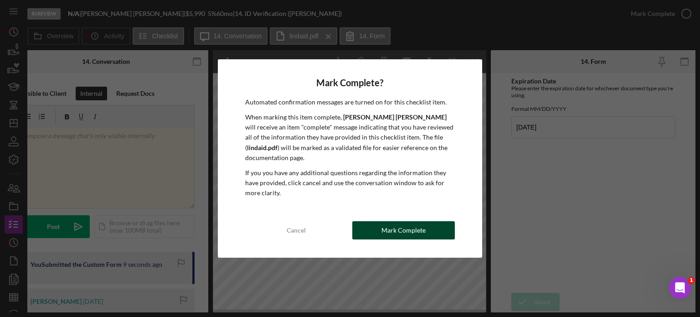
click at [410, 225] on div "Mark Complete" at bounding box center [403, 230] width 44 height 18
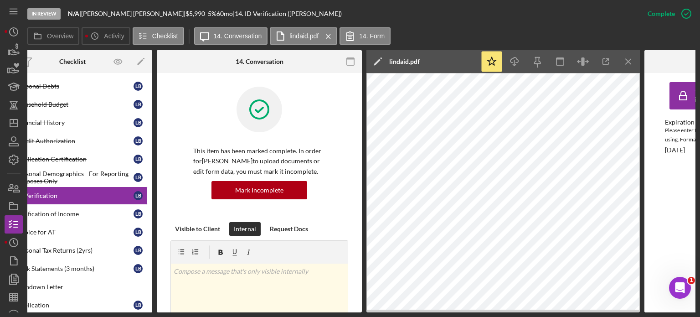
scroll to position [0, 0]
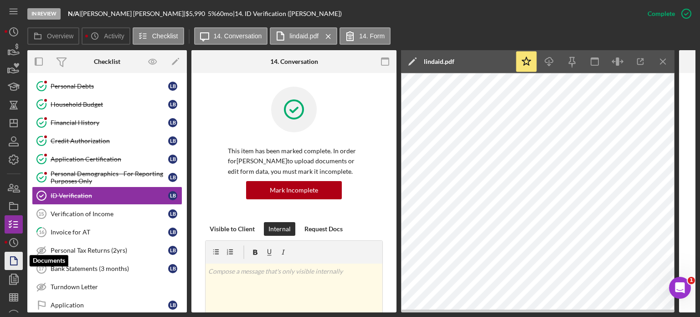
click at [15, 261] on icon "button" at bounding box center [13, 260] width 23 height 23
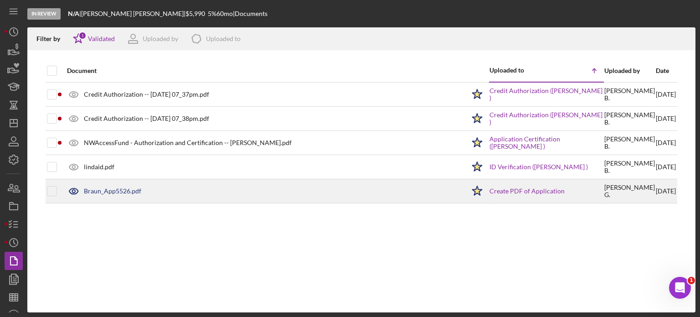
click at [114, 191] on div "Braun_App5526.pdf" at bounding box center [112, 190] width 57 height 7
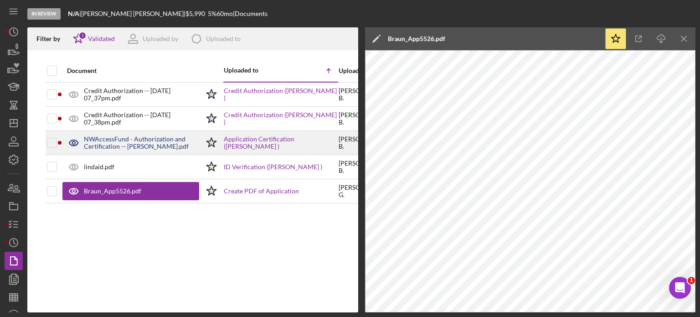
click at [129, 144] on div "NWAccessFund - Authorization and Certification -- [PERSON_NAME].pdf" at bounding box center [141, 142] width 115 height 15
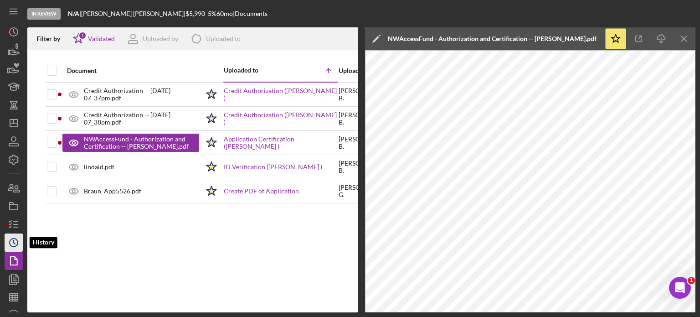
click at [15, 243] on polyline "button" at bounding box center [14, 242] width 1 height 4
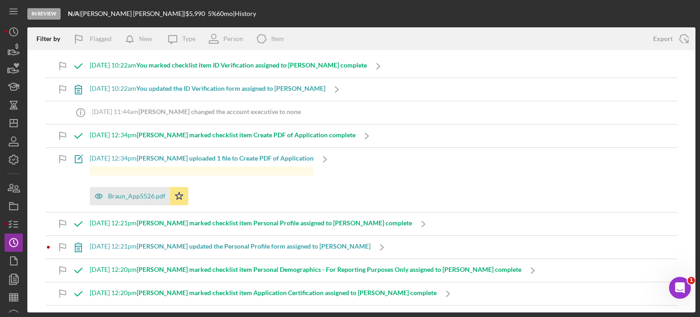
click at [259, 244] on b "[PERSON_NAME] updated the Personal Profile form assigned to [PERSON_NAME]" at bounding box center [254, 246] width 234 height 8
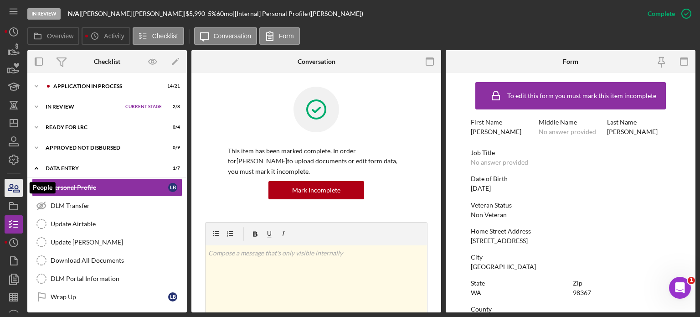
click at [14, 187] on icon "button" at bounding box center [13, 187] width 23 height 23
